Goal: Task Accomplishment & Management: Use online tool/utility

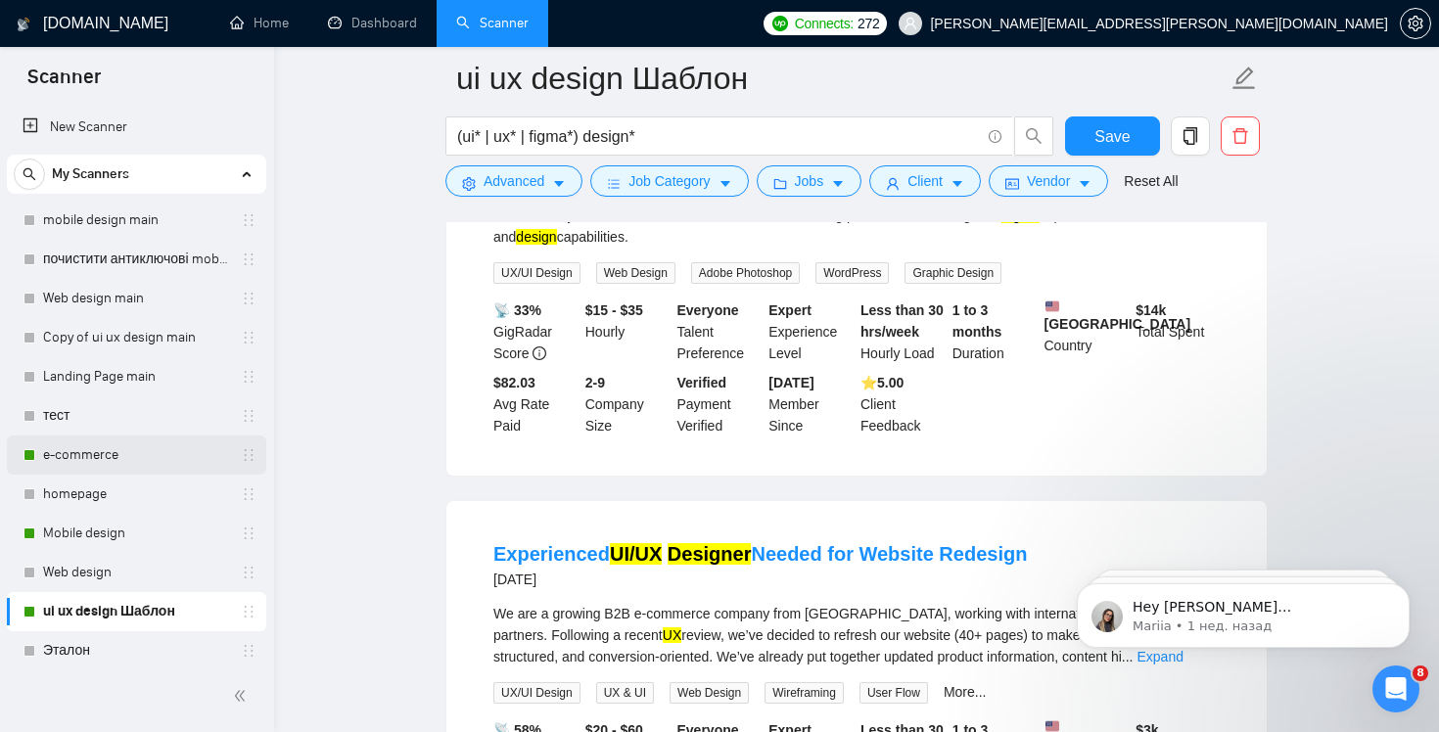
click at [80, 457] on link "e-commerce" at bounding box center [136, 455] width 186 height 39
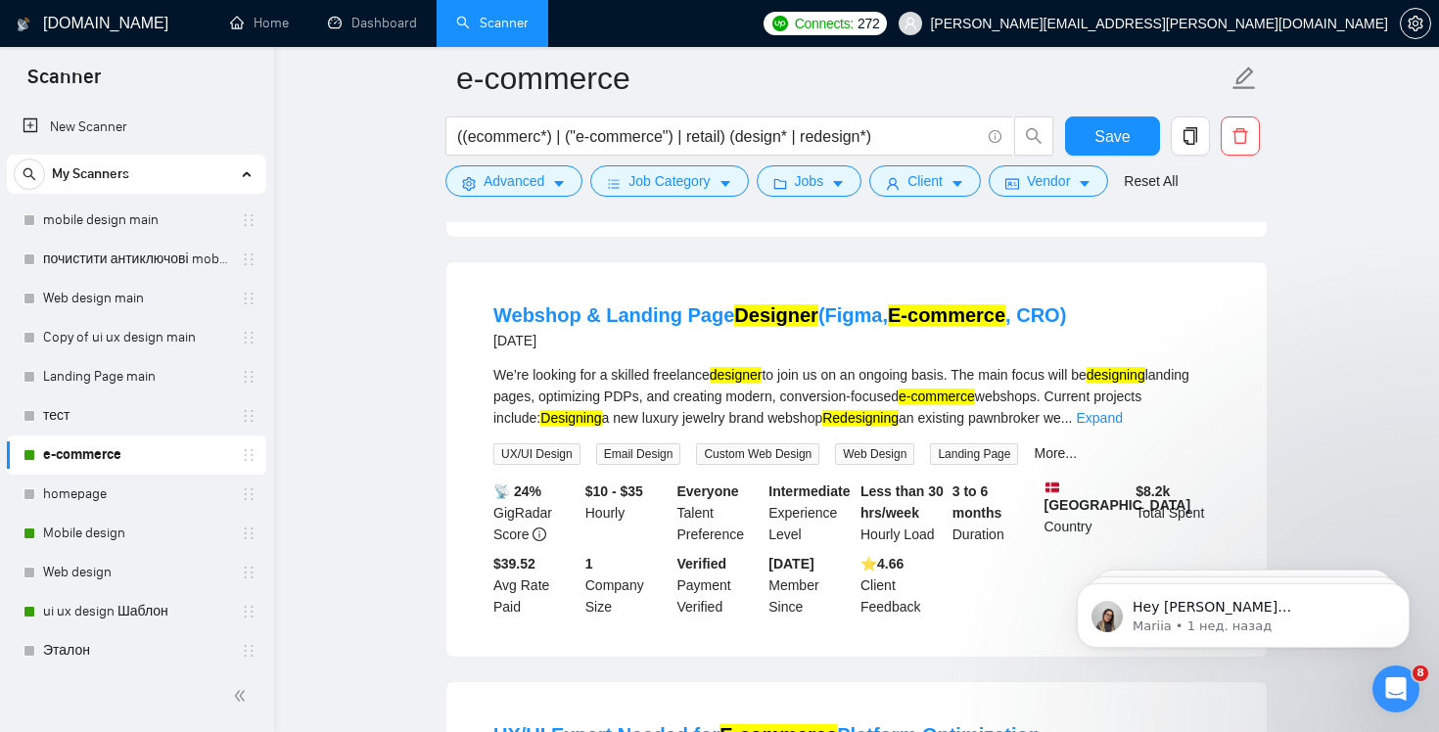
scroll to position [664, 0]
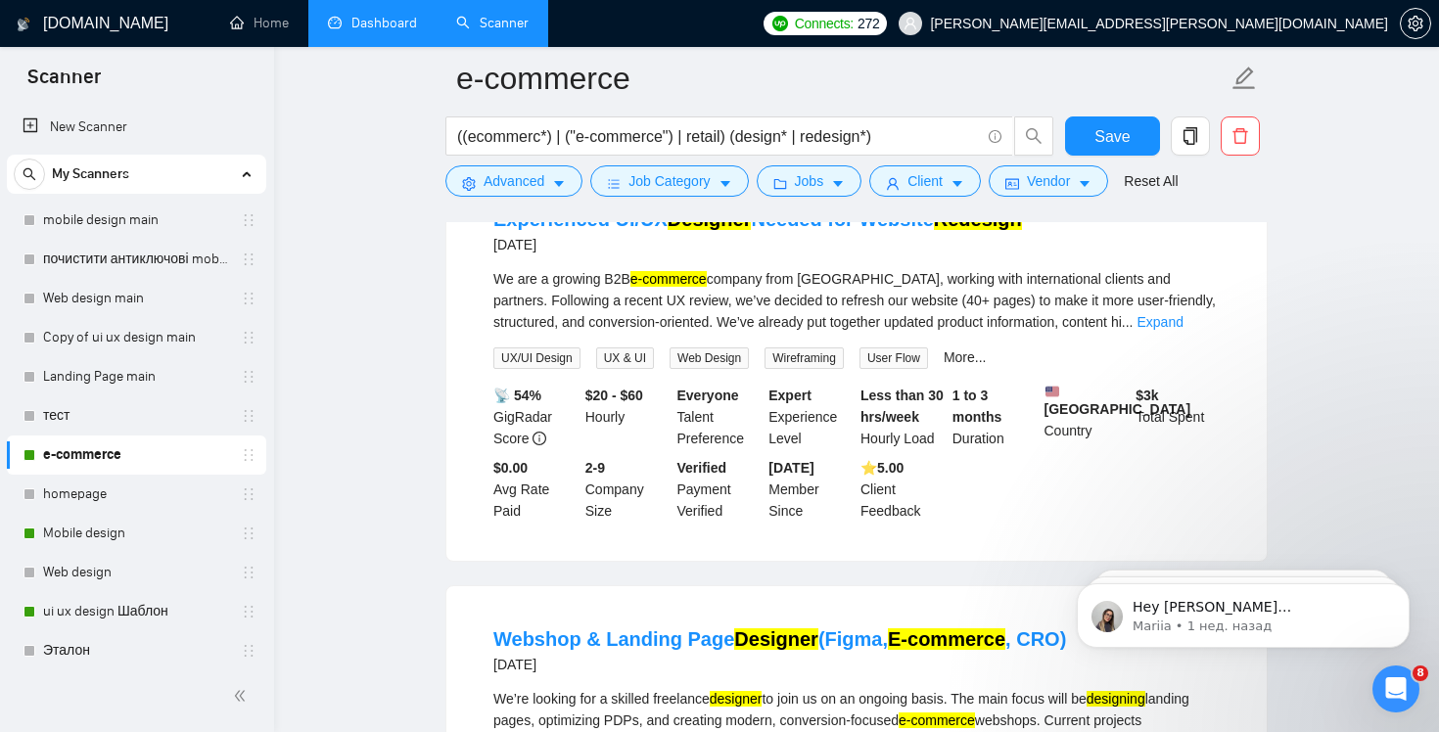
click at [370, 25] on link "Dashboard" at bounding box center [372, 23] width 89 height 17
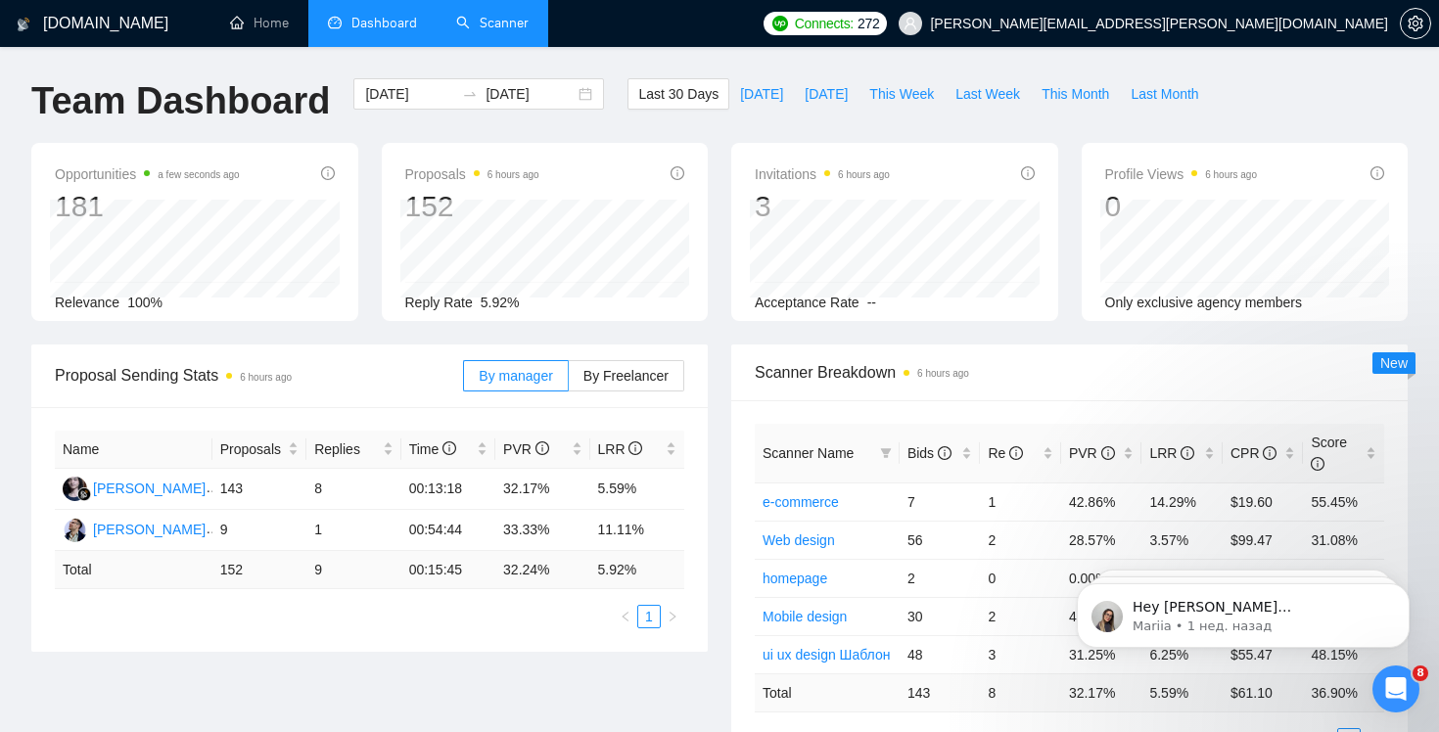
click at [486, 19] on link "Scanner" at bounding box center [492, 23] width 72 height 17
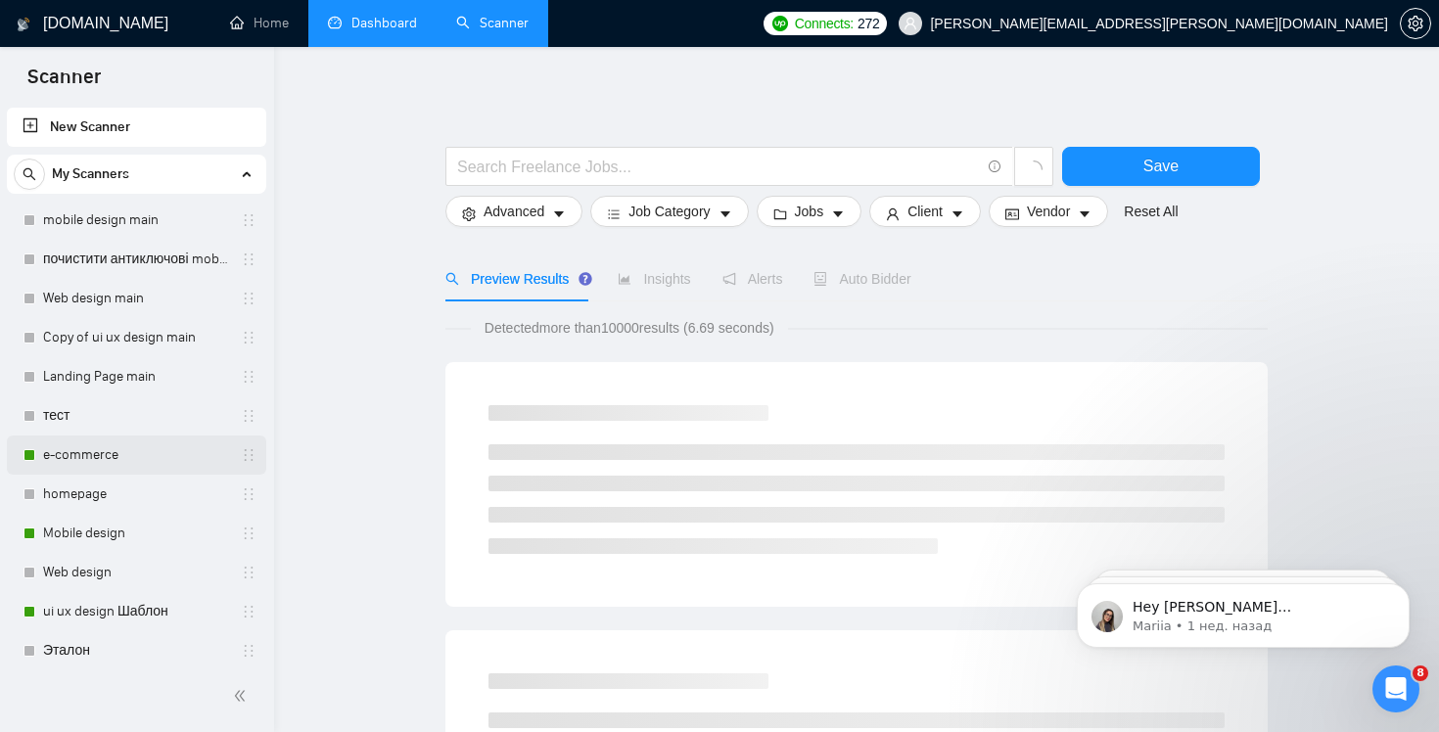
click at [139, 466] on link "e-commerce" at bounding box center [136, 455] width 186 height 39
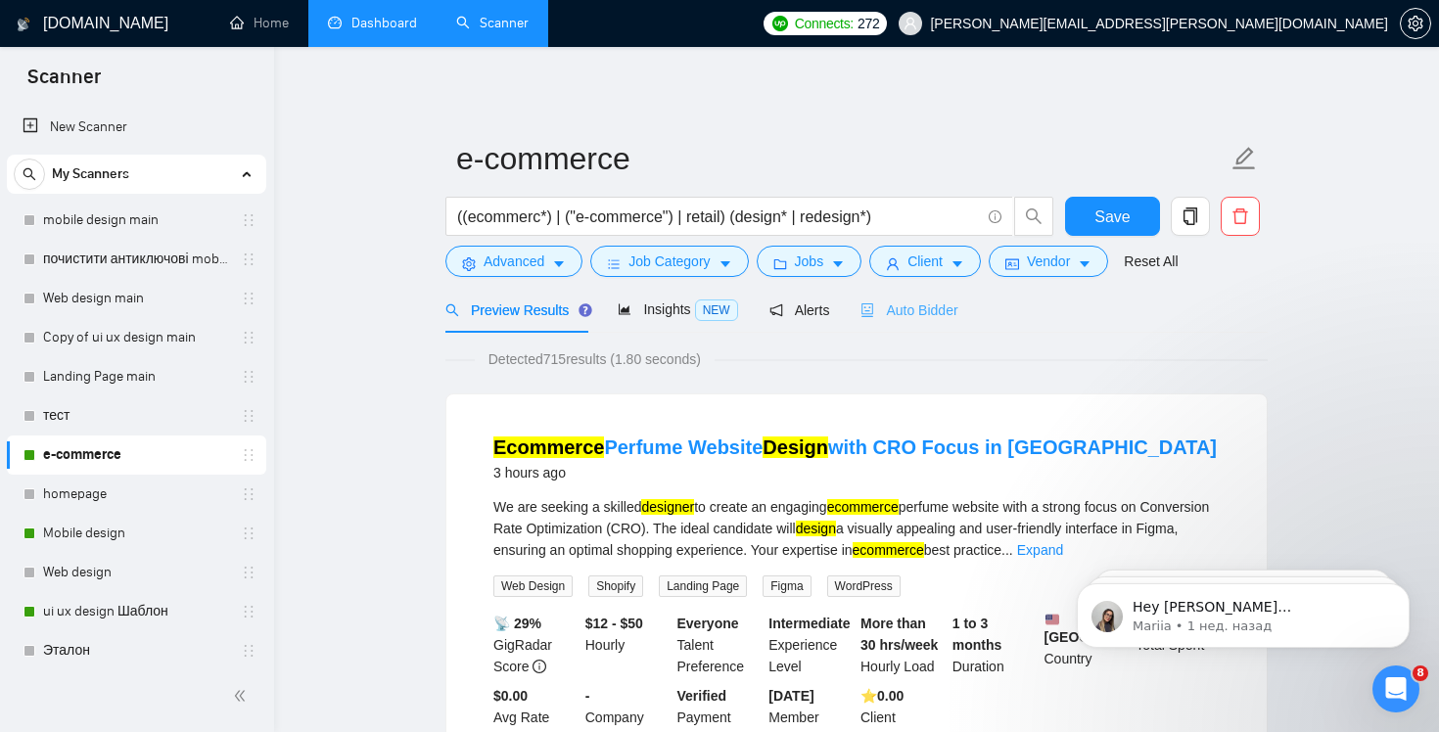
click at [940, 325] on div "Auto Bidder" at bounding box center [909, 310] width 97 height 46
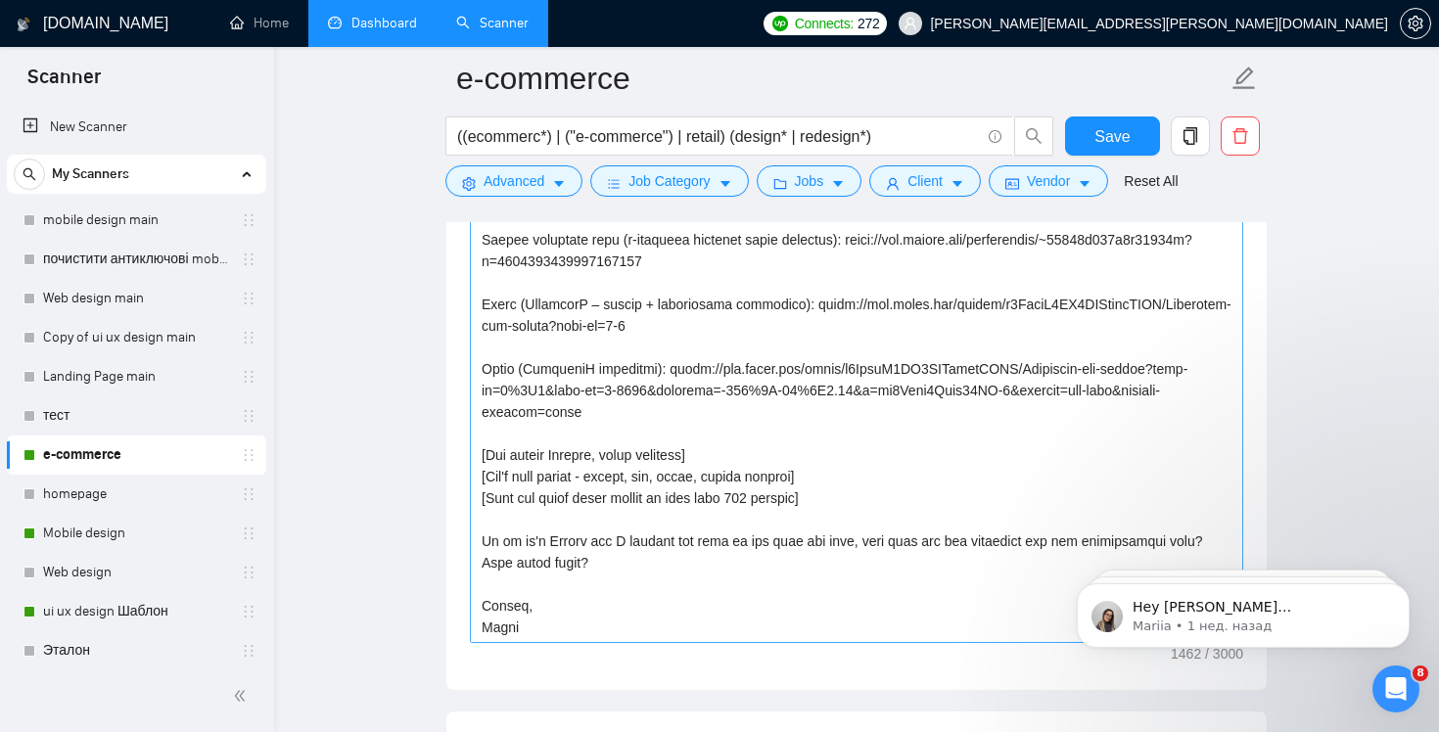
scroll to position [2235, 0]
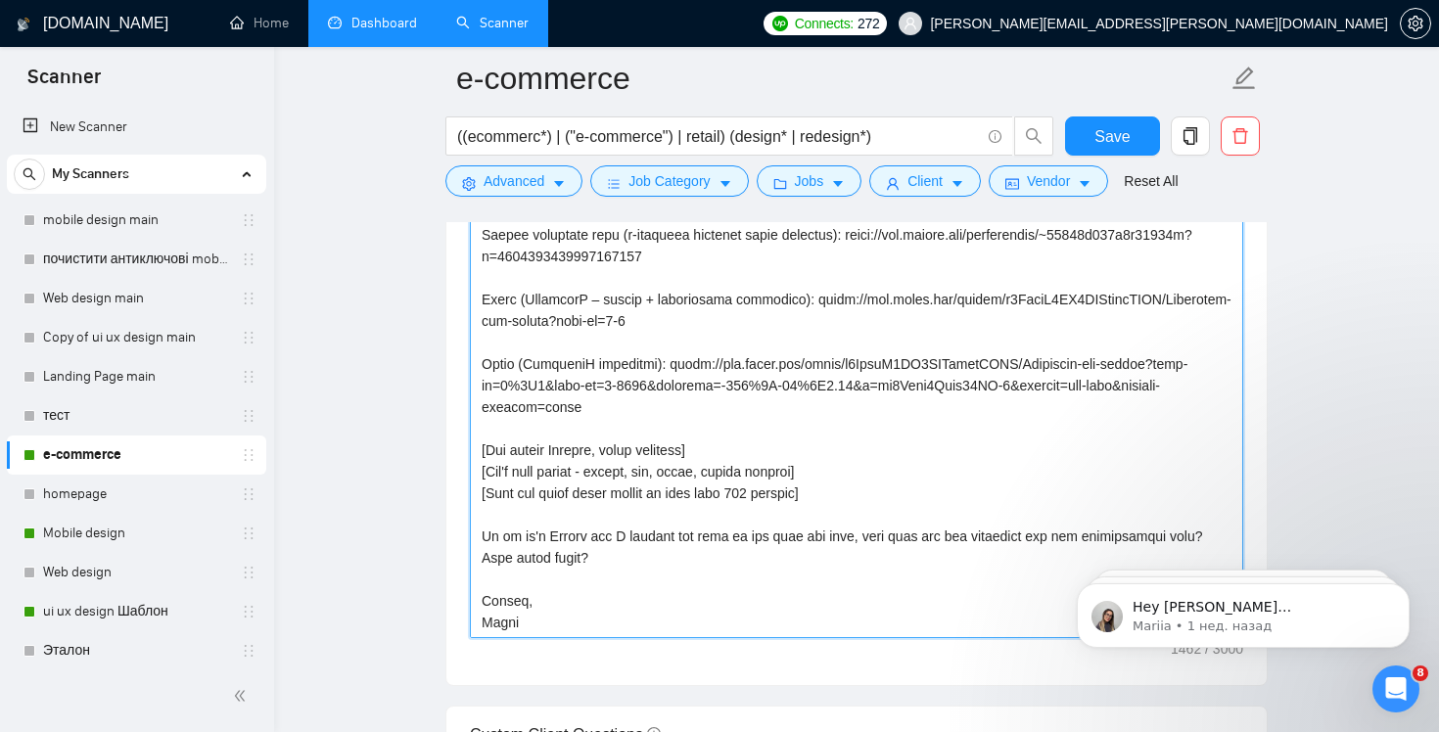
click at [1102, 405] on textarea "Cover letter template:" at bounding box center [856, 418] width 773 height 441
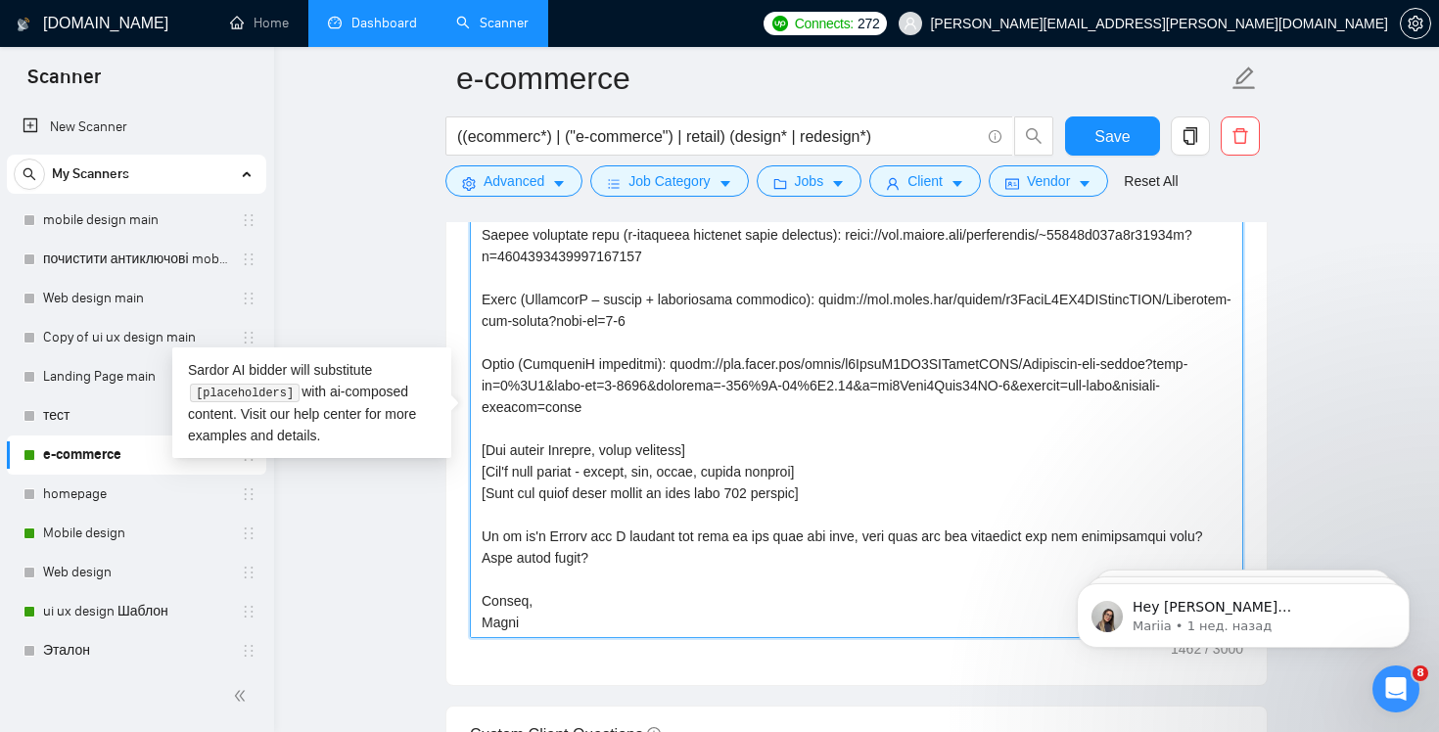
click at [1060, 435] on textarea "Cover letter template:" at bounding box center [856, 418] width 773 height 441
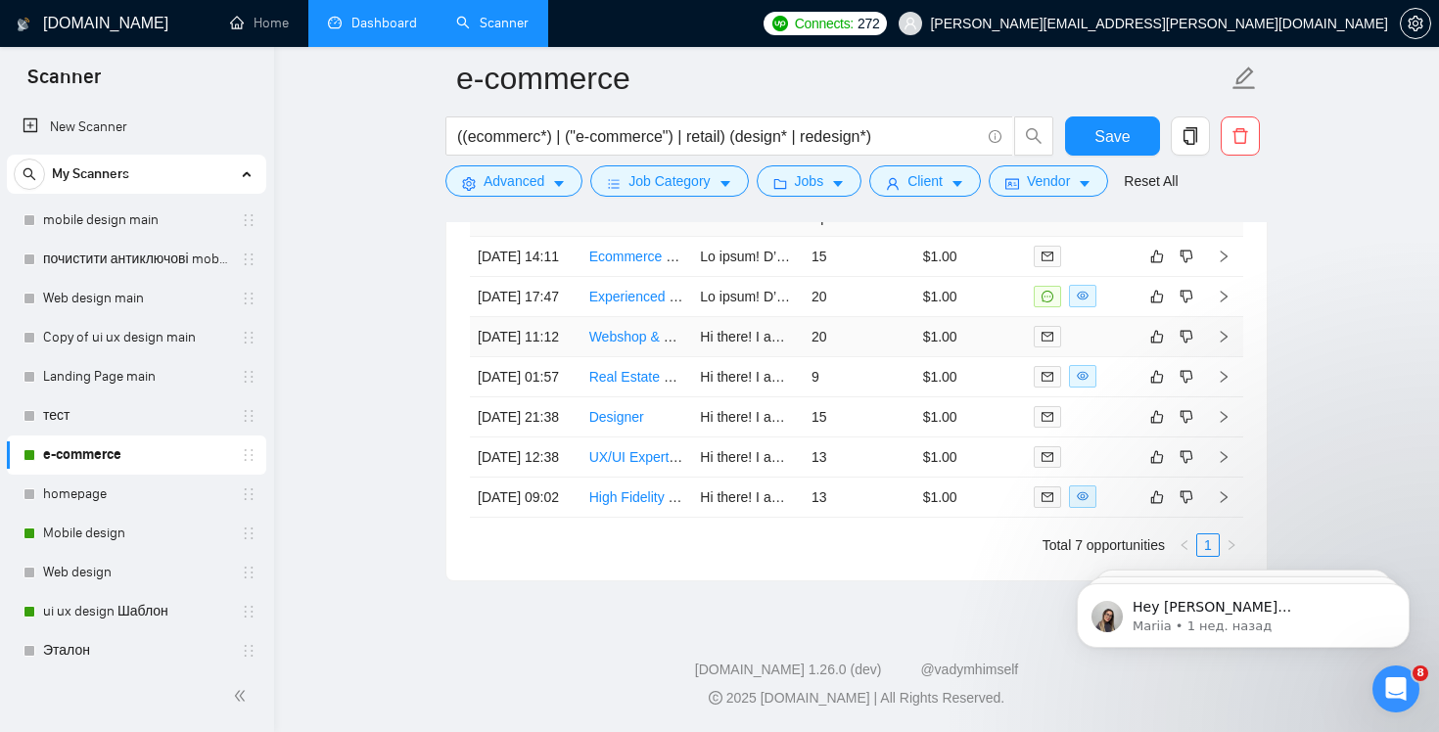
scroll to position [4826, 0]
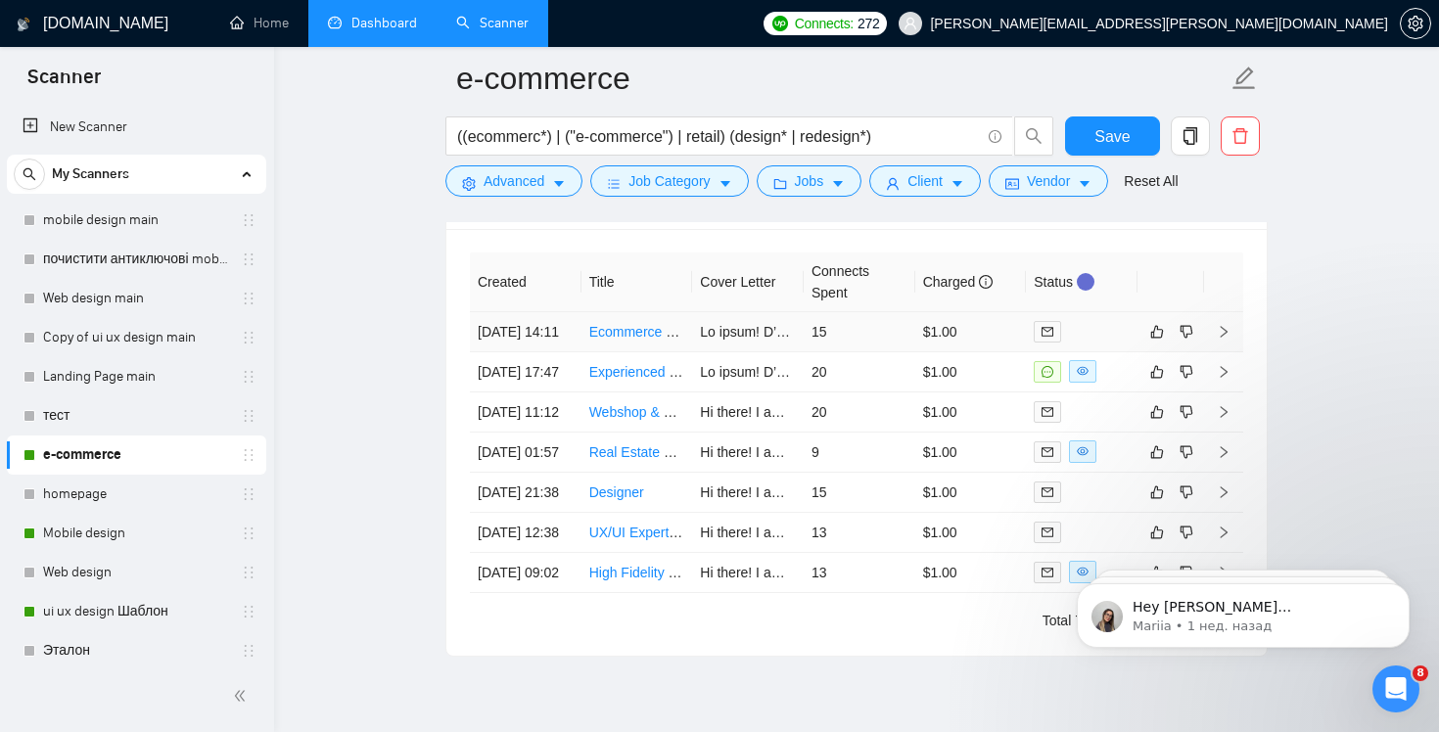
click at [1224, 339] on icon "right" at bounding box center [1224, 332] width 14 height 14
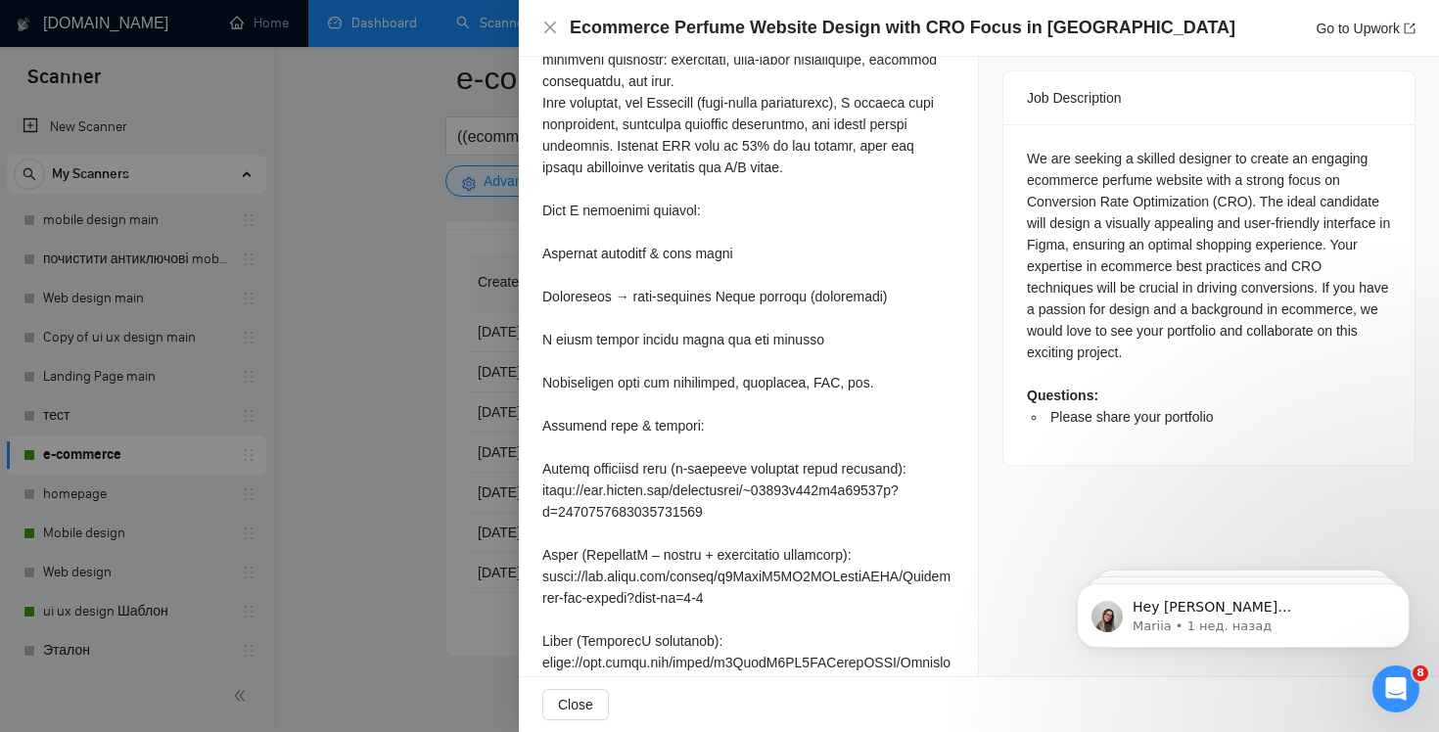
scroll to position [819, 0]
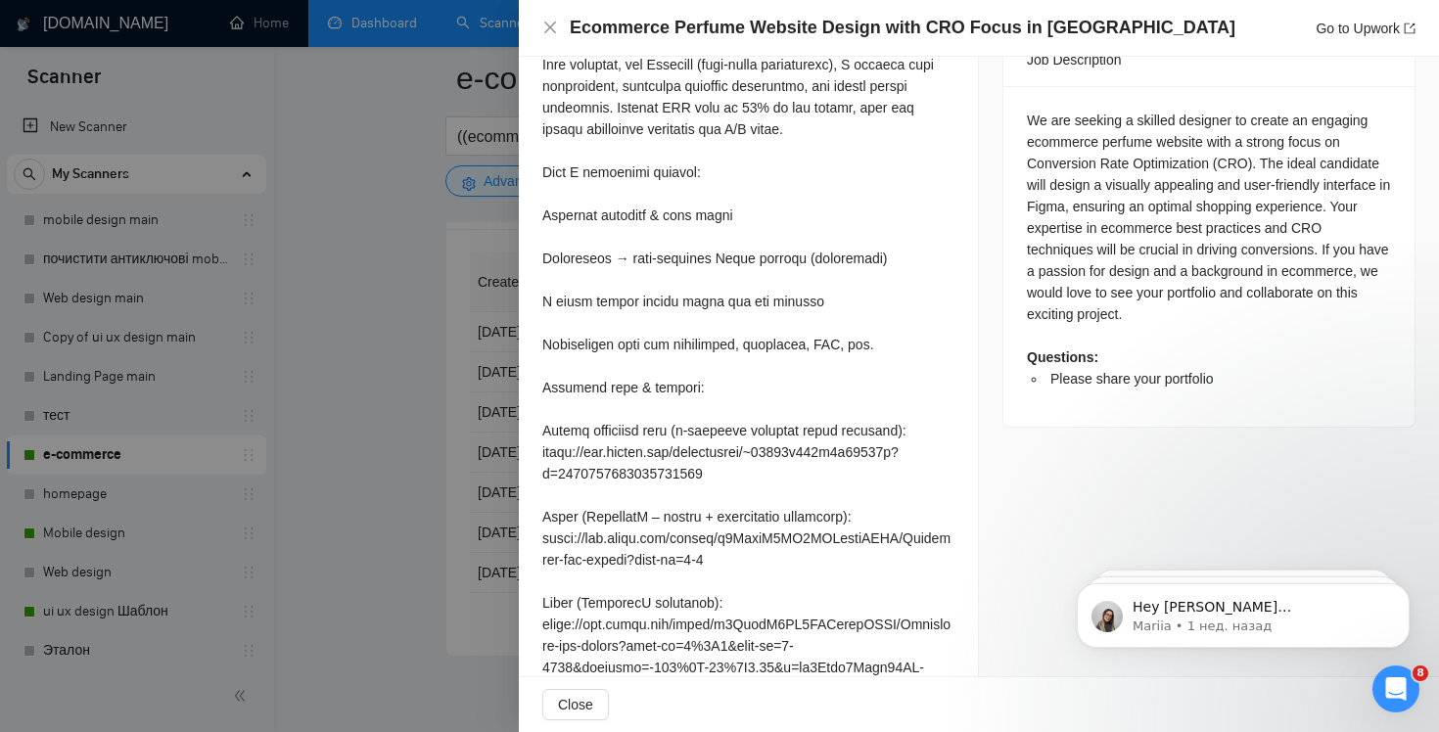
click at [415, 404] on div at bounding box center [719, 366] width 1439 height 732
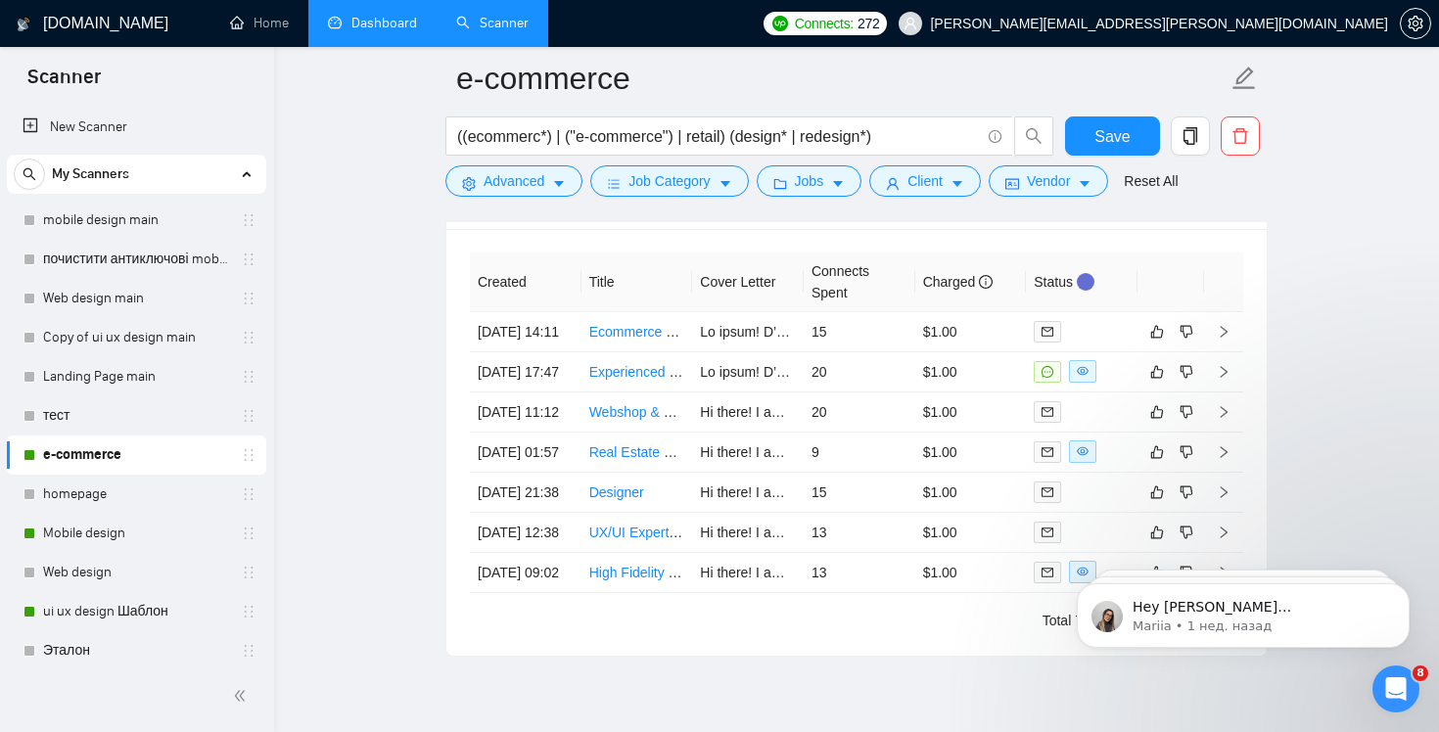
click at [124, 448] on link "e-commerce" at bounding box center [136, 455] width 186 height 39
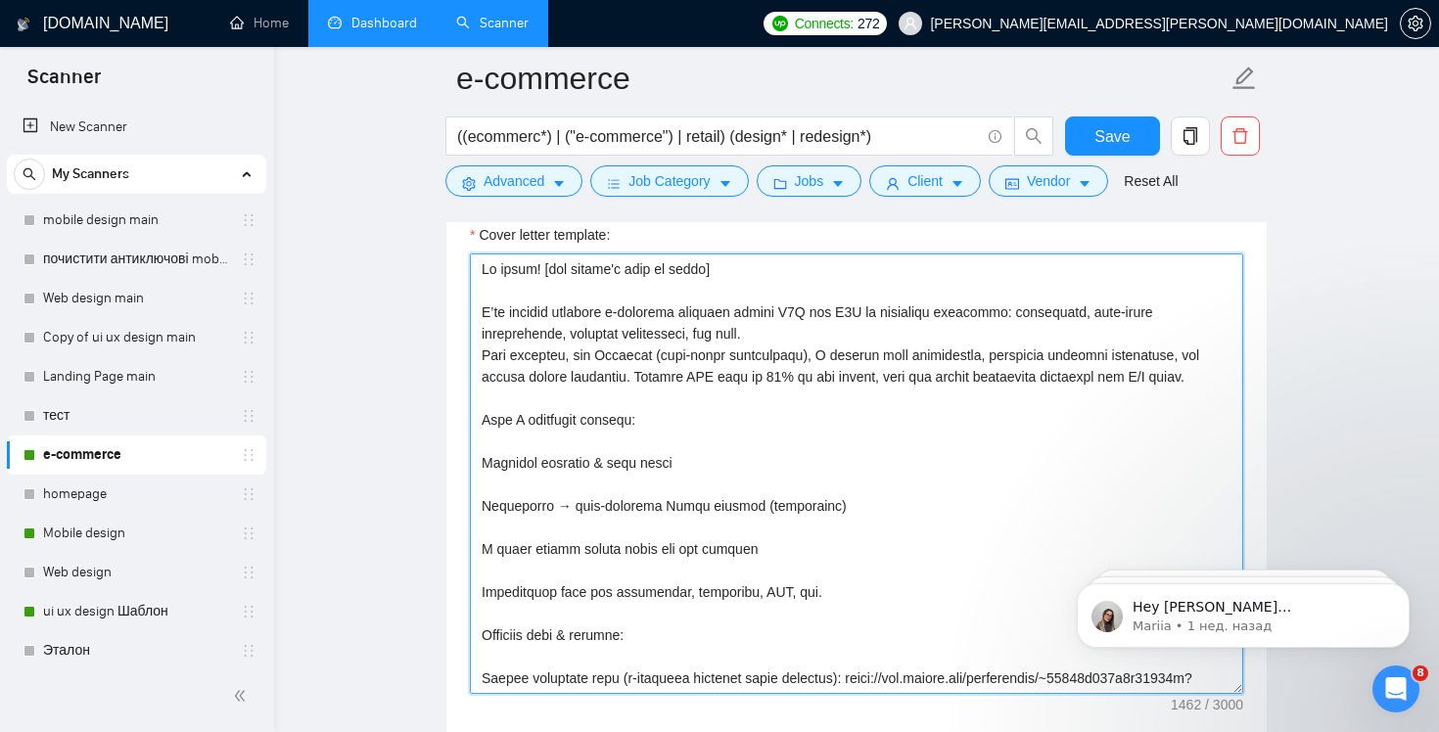
click at [989, 476] on textarea "Cover letter template:" at bounding box center [856, 474] width 773 height 441
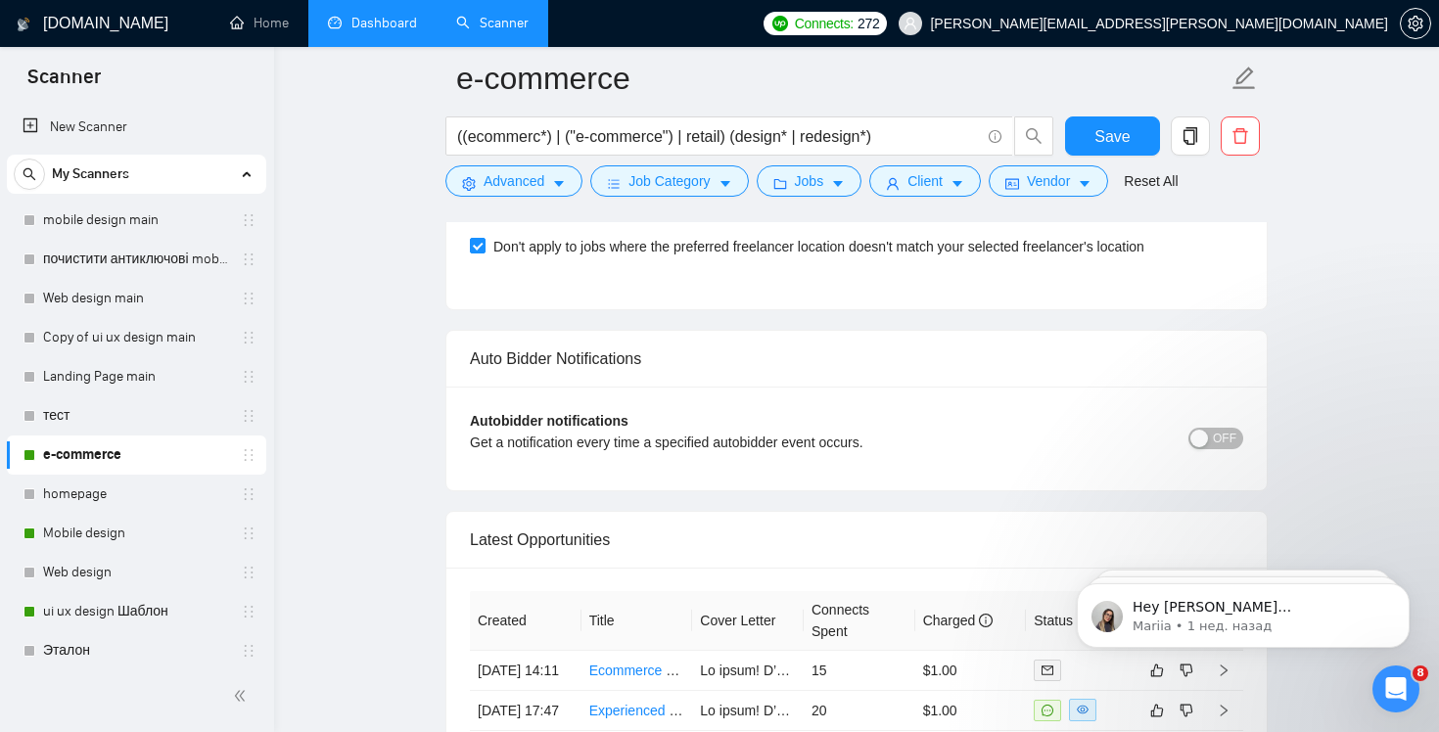
scroll to position [4765, 0]
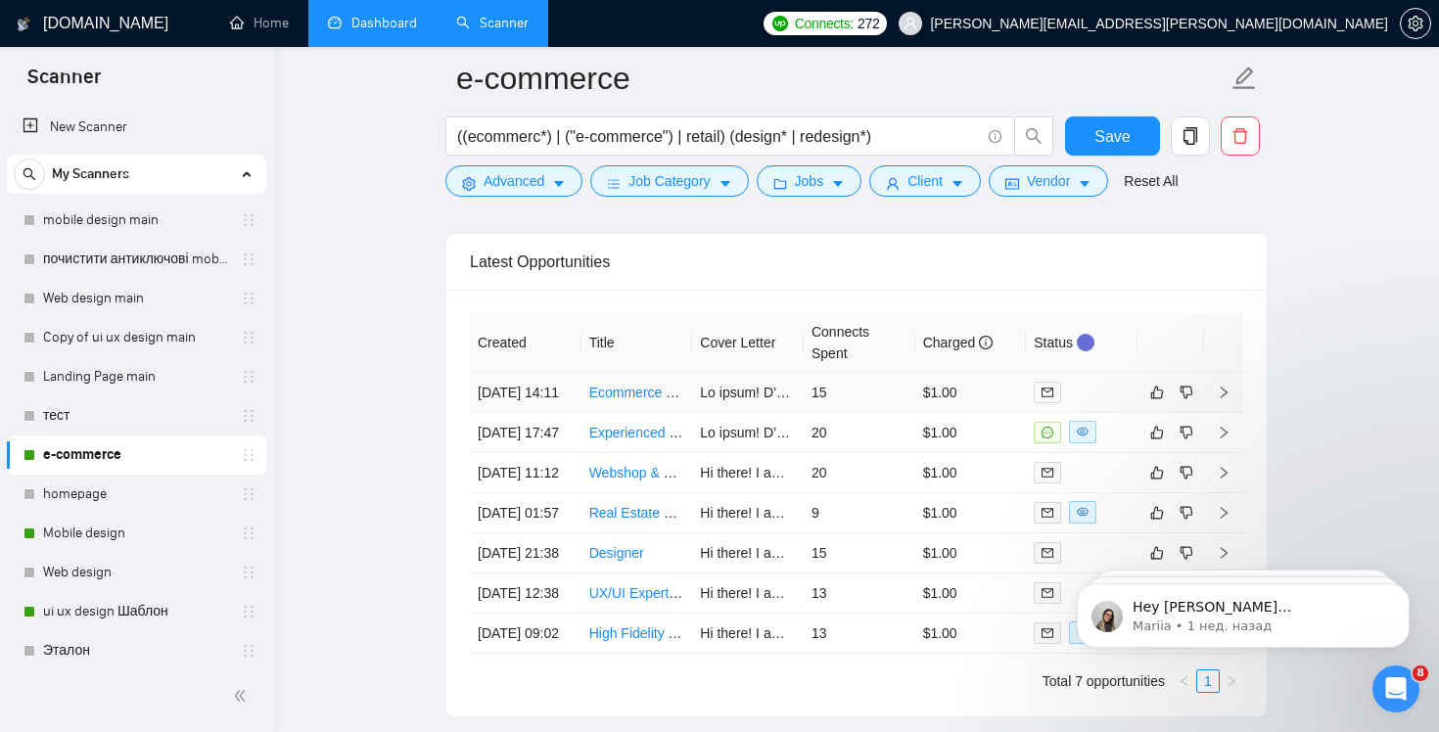
click at [1230, 399] on icon "right" at bounding box center [1224, 393] width 14 height 14
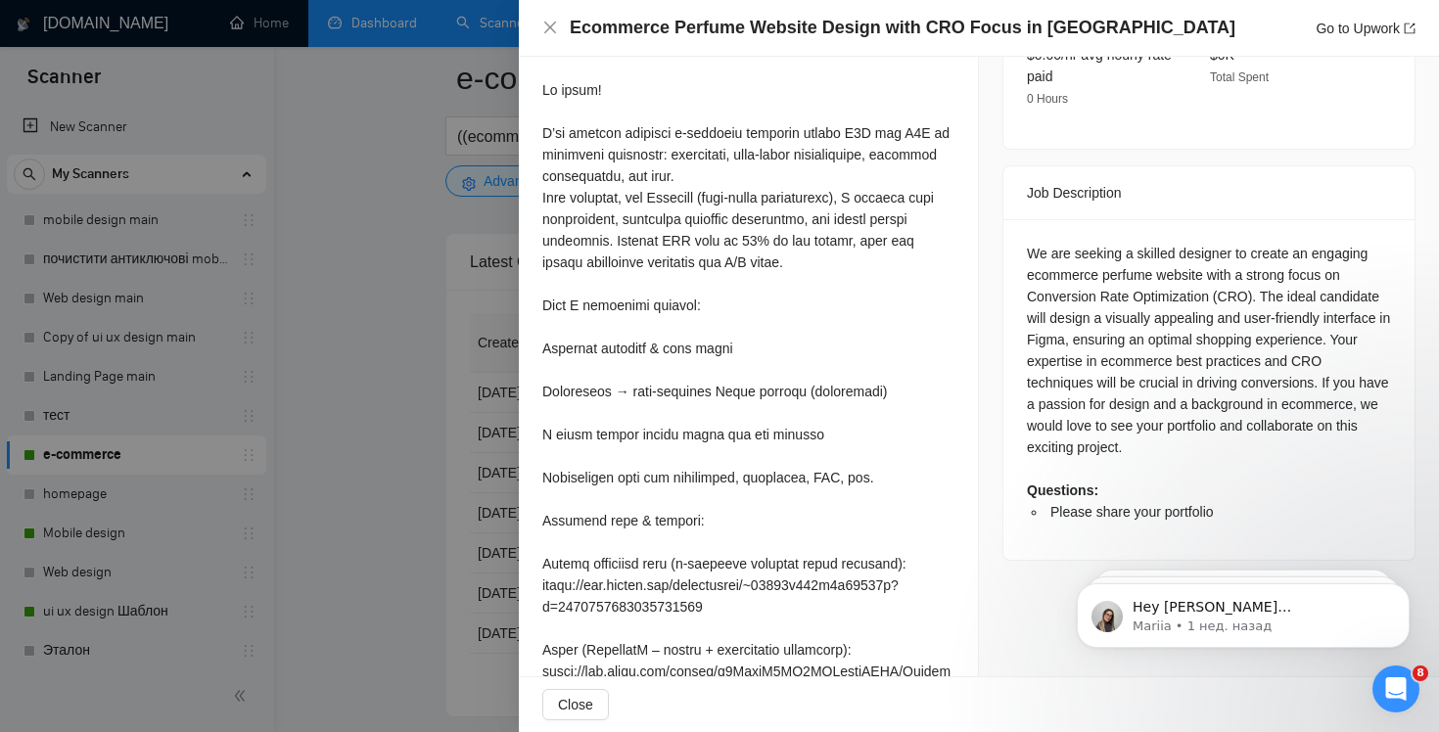
scroll to position [1024, 0]
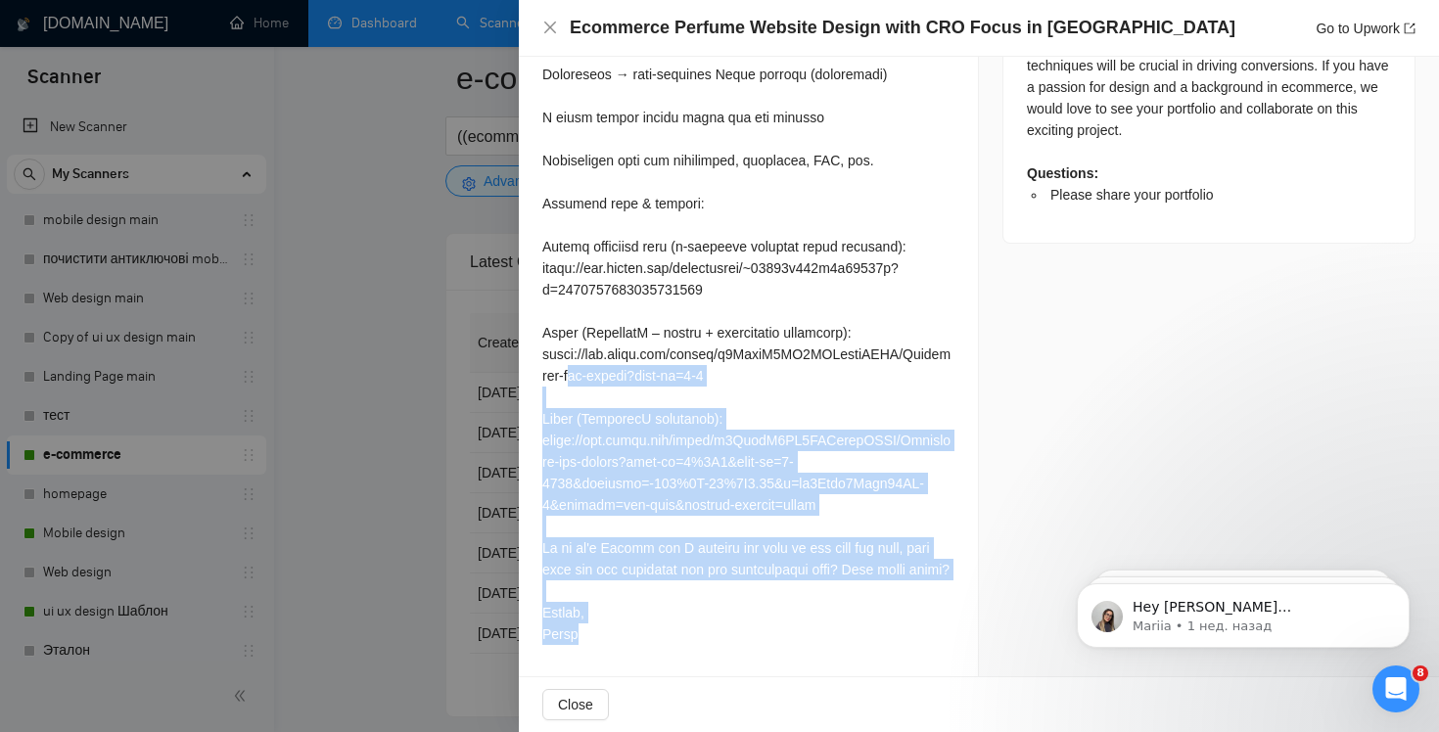
drag, startPoint x: 604, startPoint y: 634, endPoint x: 580, endPoint y: 362, distance: 273.3
click at [580, 362] on div at bounding box center [748, 203] width 412 height 883
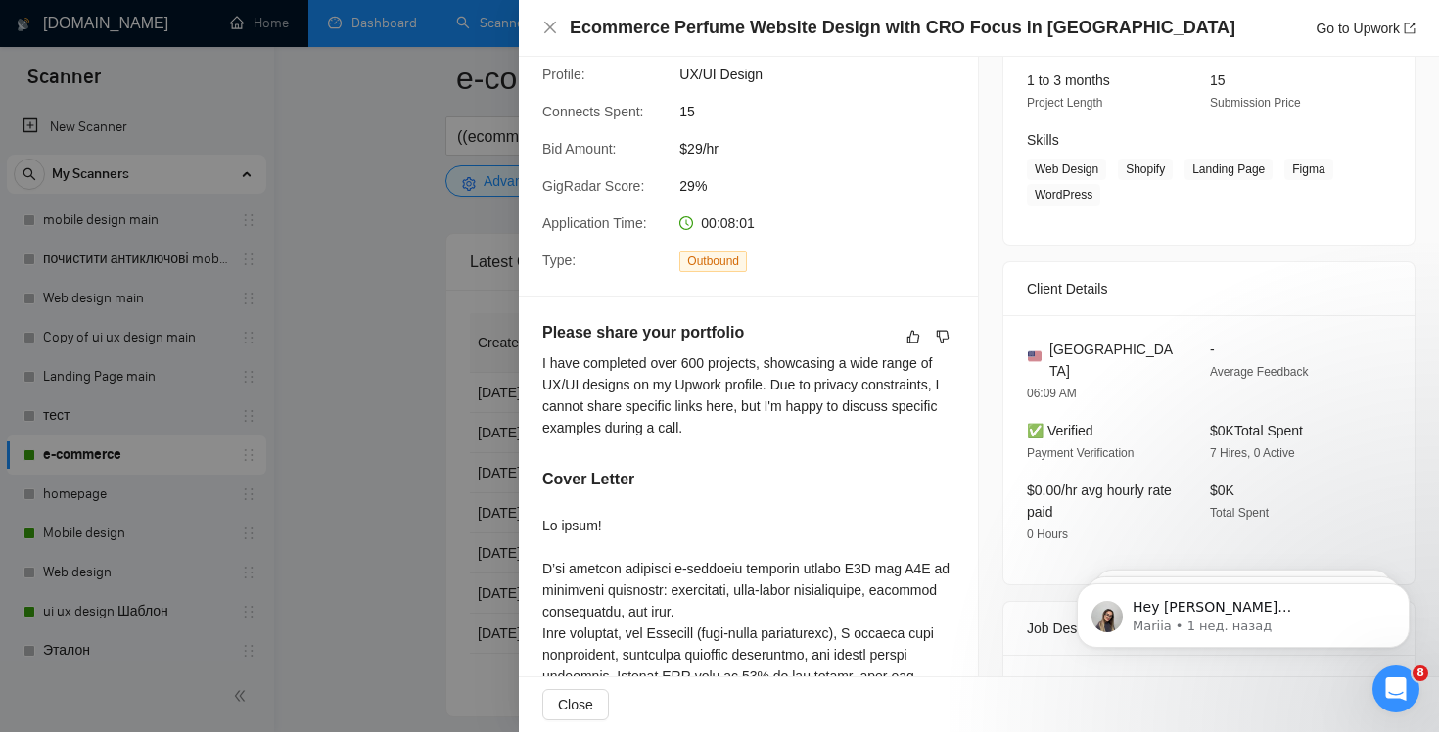
scroll to position [273, 0]
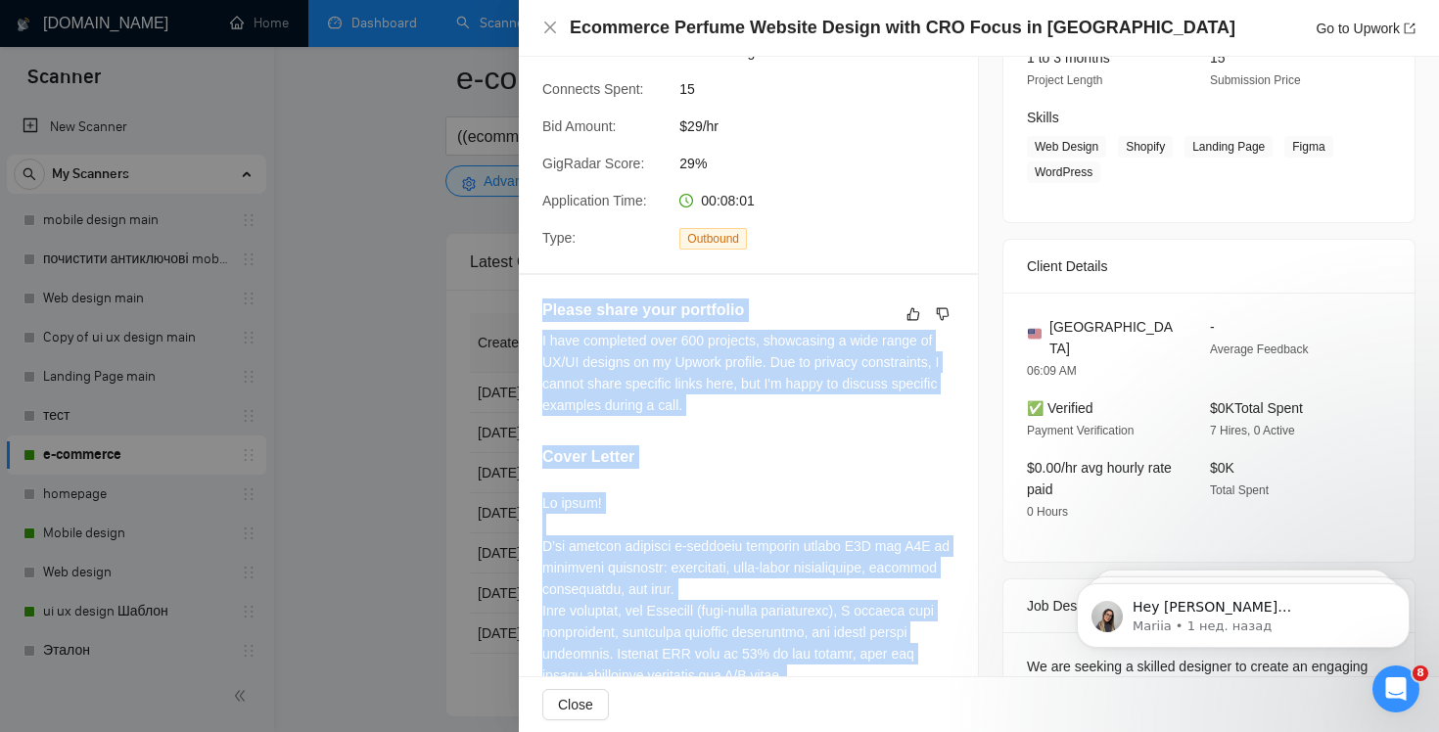
copy div "Loremi dolor sita consectet A elit seddoeius temp 096 incididu, utlaboreet d ma…"
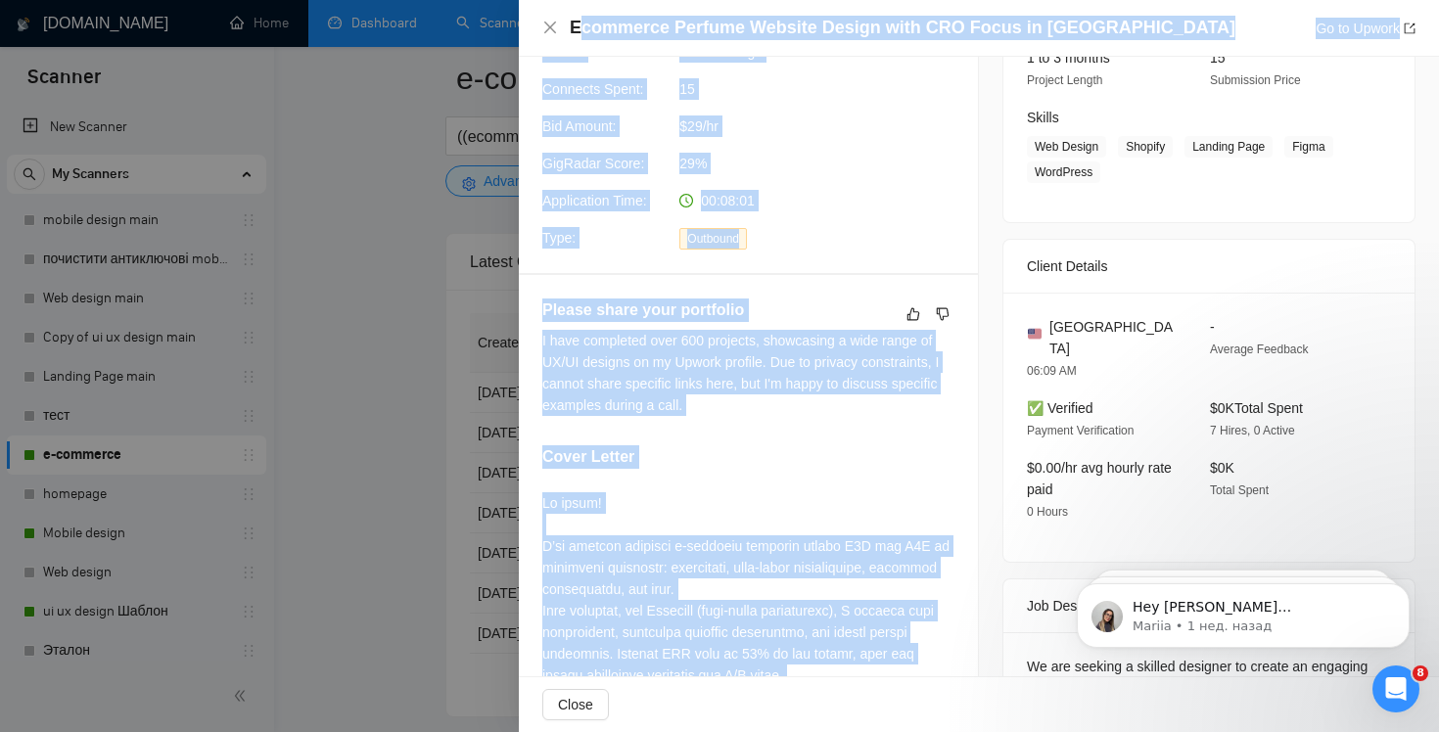
click at [578, 25] on h4 "Ecommerce Perfume Website Design with CRO Focus in [GEOGRAPHIC_DATA]" at bounding box center [903, 28] width 666 height 24
click at [570, 24] on h4 "Ecommerce Perfume Website Design with CRO Focus in [GEOGRAPHIC_DATA]" at bounding box center [903, 28] width 666 height 24
click at [897, 148] on div "Proposal Details Date: [DATE] 14:15 Scanner: e-commerce Status: Sent Manager: […" at bounding box center [748, 29] width 459 height 490
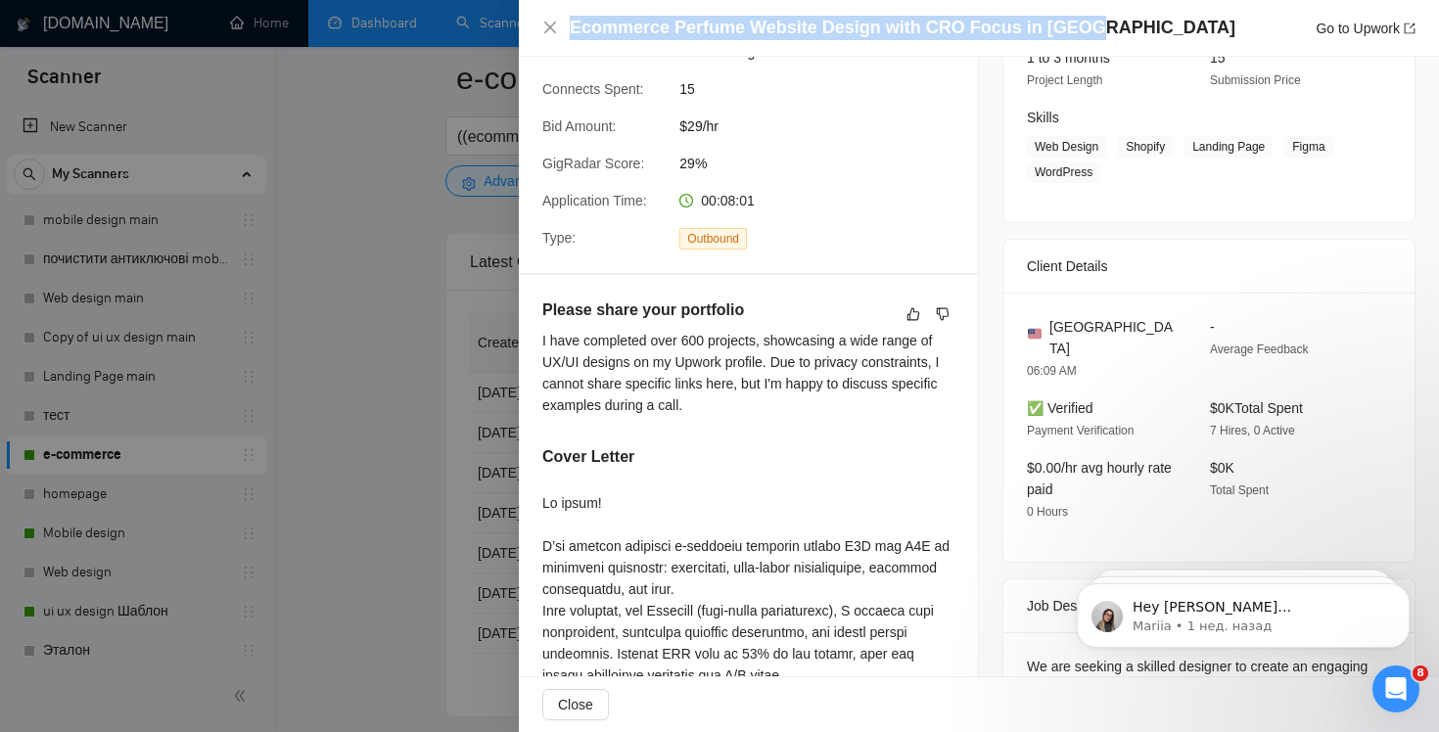
drag, startPoint x: 1093, startPoint y: 33, endPoint x: 568, endPoint y: 33, distance: 524.8
click at [568, 33] on div "Ecommerce Perfume Website Design with CRO Focus in Figma Go to Upwork" at bounding box center [978, 28] width 873 height 24
copy h4 "Ecommerce Perfume Website Design with CRO Focus in [GEOGRAPHIC_DATA]"
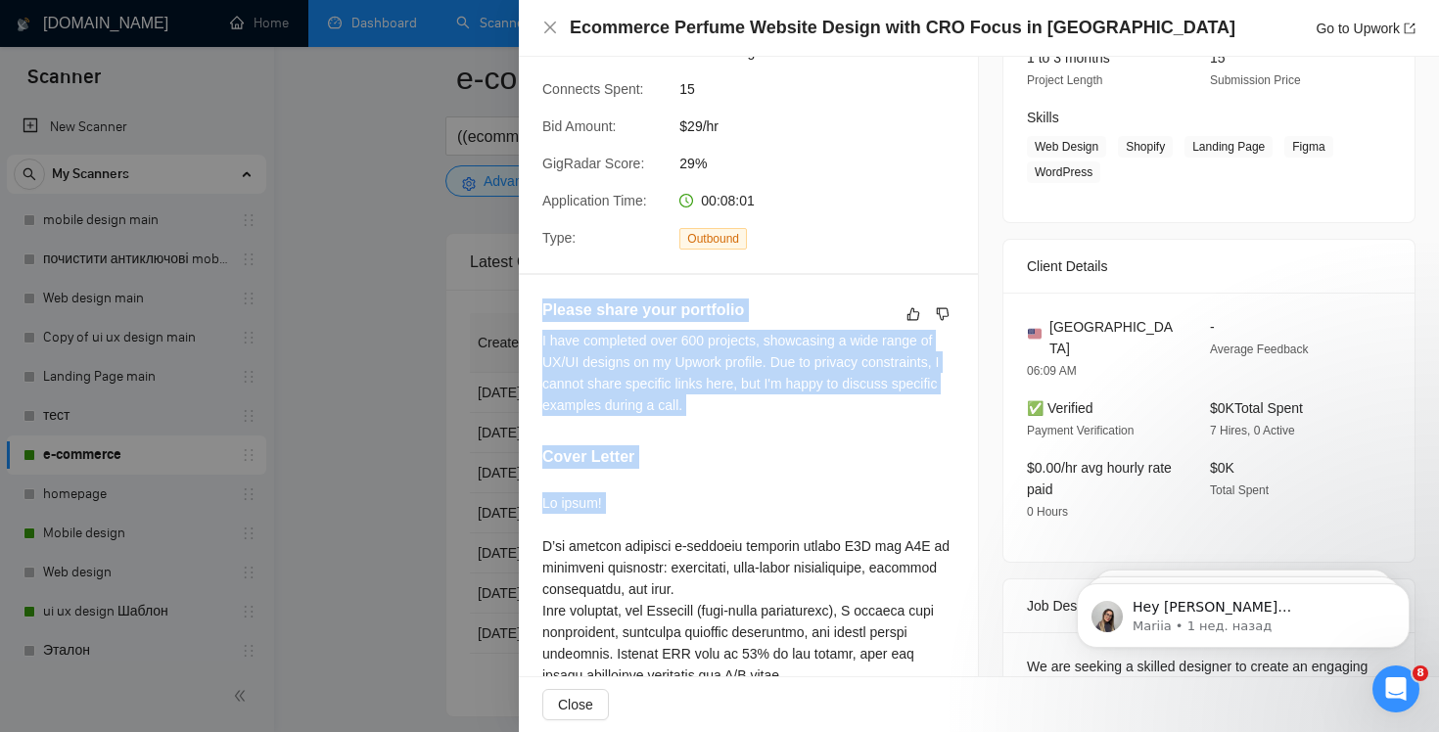
drag, startPoint x: 538, startPoint y: 311, endPoint x: 735, endPoint y: 514, distance: 282.5
drag, startPoint x: 540, startPoint y: 309, endPoint x: 754, endPoint y: 480, distance: 273.1
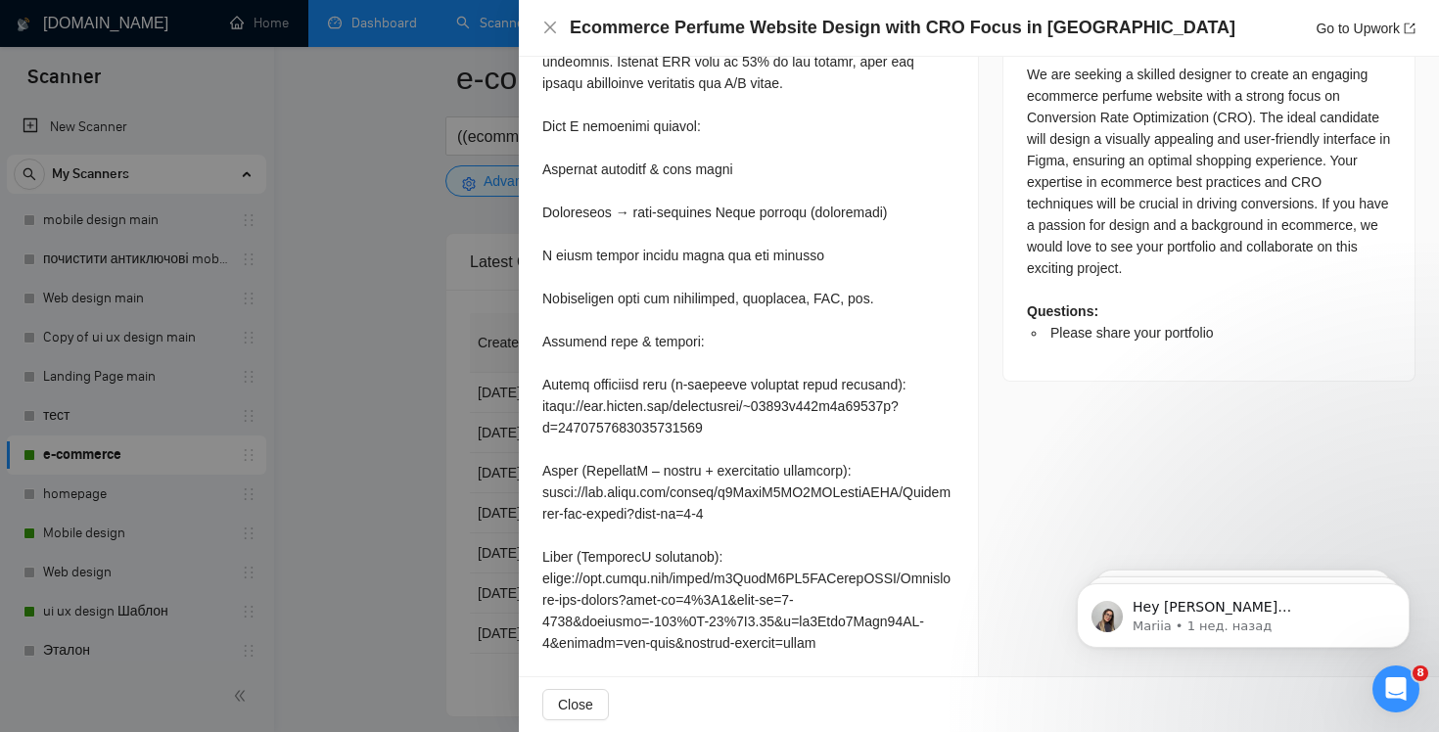
scroll to position [1024, 0]
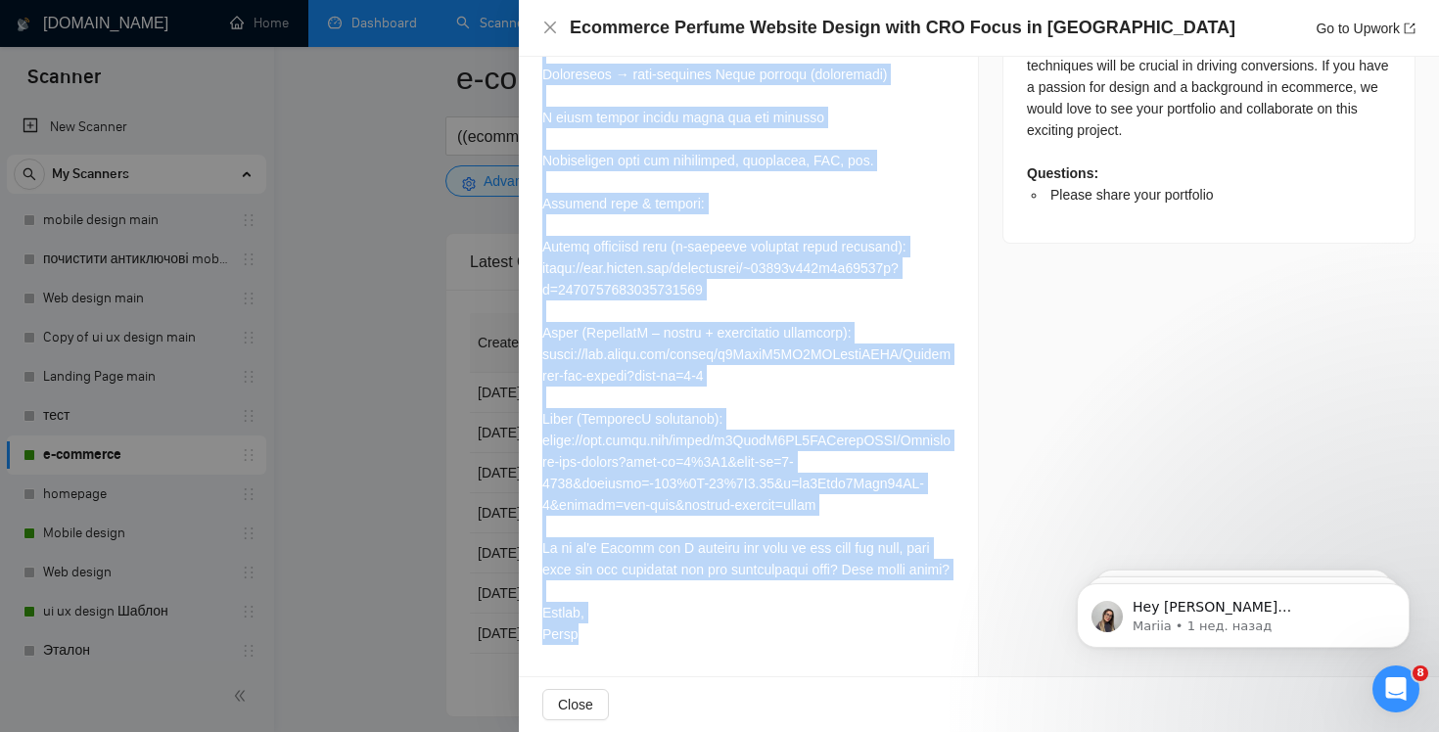
click at [643, 632] on div at bounding box center [748, 203] width 412 height 883
copy div "Loremi dolor sita consectet A elit seddoeius temp 096 incididu, utlaboreet d ma…"
